Goal: Complete application form: Complete application form

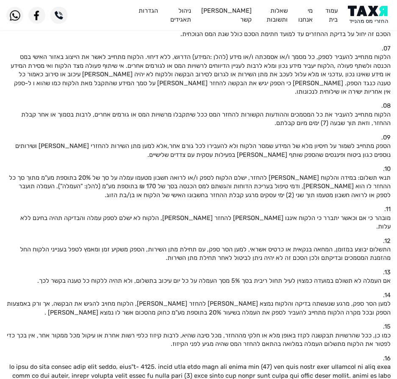
click at [369, 14] on img at bounding box center [369, 15] width 43 height 19
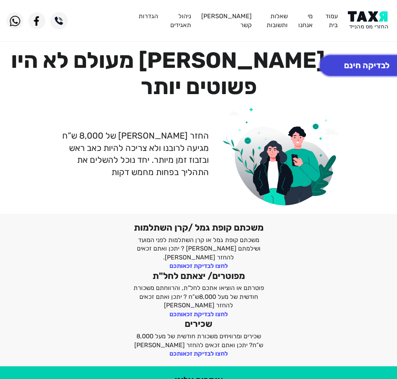
click at [367, 66] on button "לבדיקה חינם" at bounding box center [367, 65] width 94 height 21
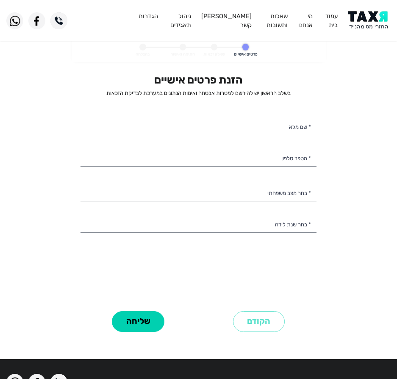
select select
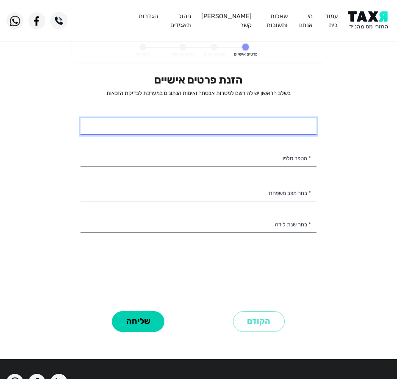
click at [248, 123] on input "* שם מלא" at bounding box center [199, 127] width 236 height 18
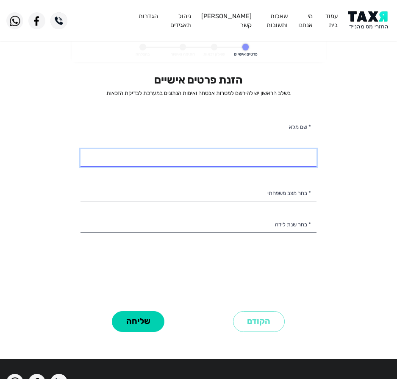
click at [225, 150] on input "* מספר טלפון" at bounding box center [199, 158] width 236 height 18
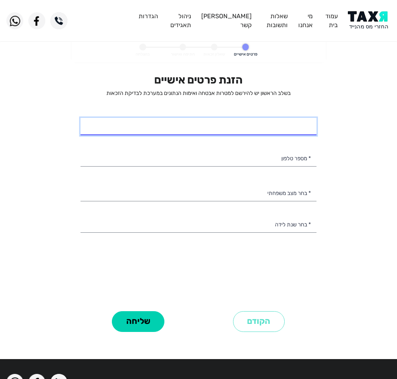
drag, startPoint x: 238, startPoint y: 125, endPoint x: 247, endPoint y: 122, distance: 9.1
click at [239, 124] on input "* שם מלא" at bounding box center [199, 127] width 236 height 18
